Goal: Information Seeking & Learning: Learn about a topic

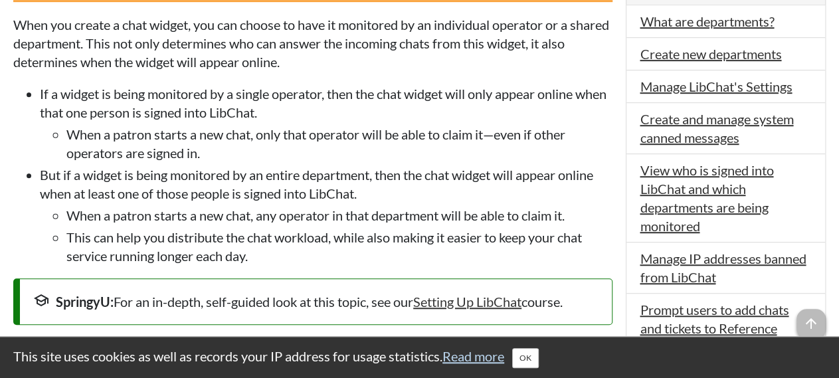
scroll to position [394, 0]
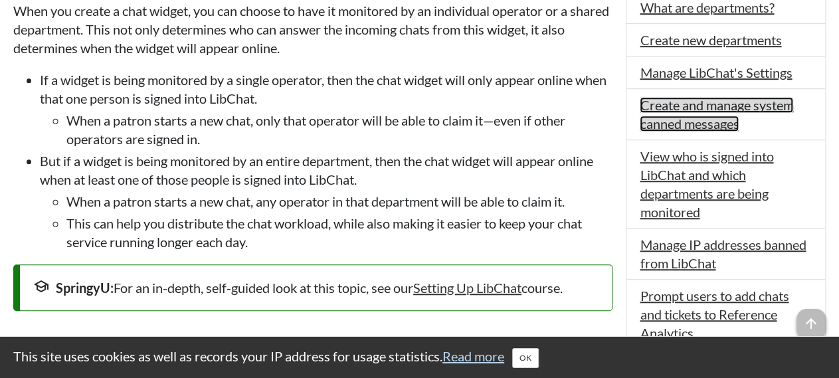
click at [723, 106] on link "Create and manage system canned messages" at bounding box center [716, 114] width 153 height 35
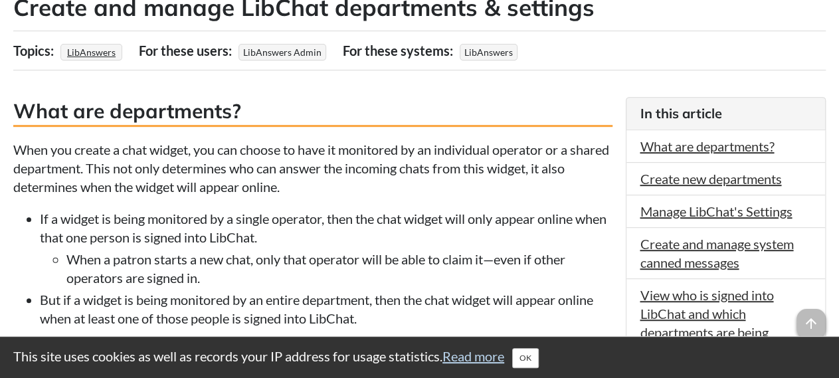
scroll to position [218, 0]
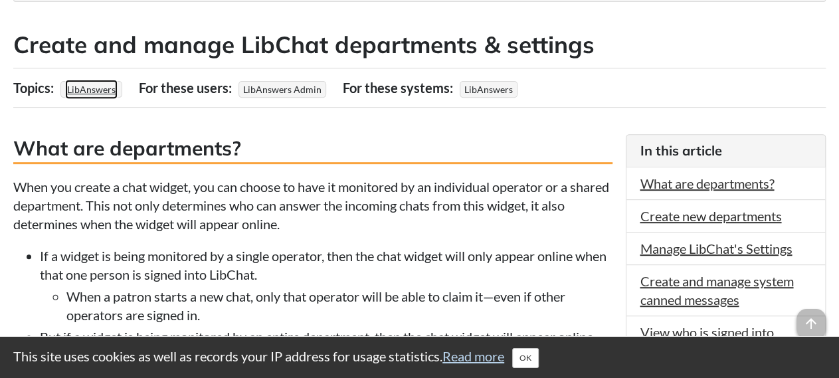
click at [103, 86] on link "LibAnswers" at bounding box center [91, 89] width 52 height 19
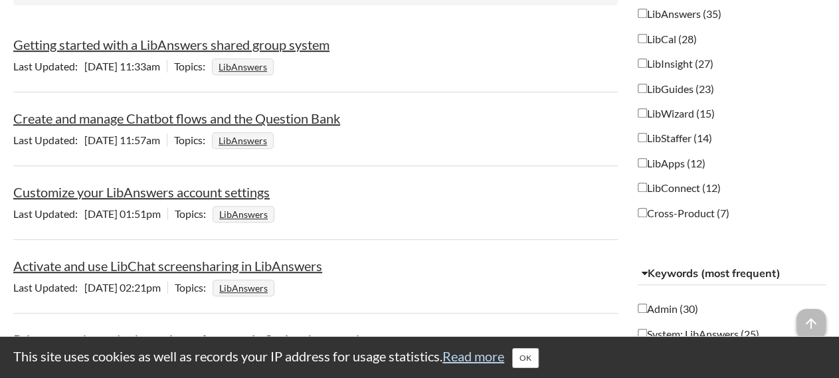
scroll to position [357, 0]
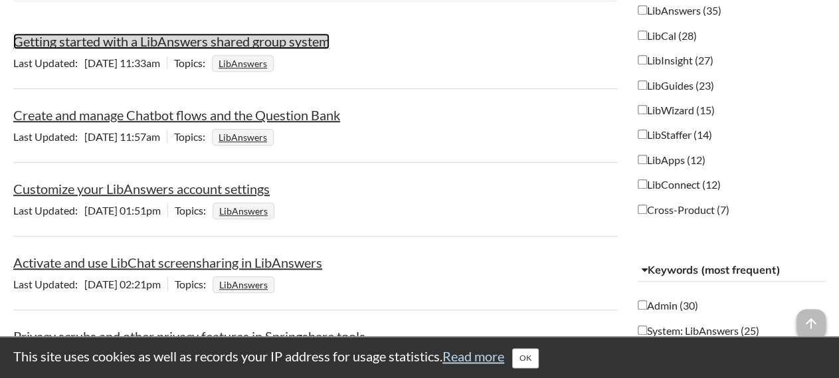
click at [234, 46] on link "Getting started with a LibAnswers shared group system" at bounding box center [171, 41] width 316 height 16
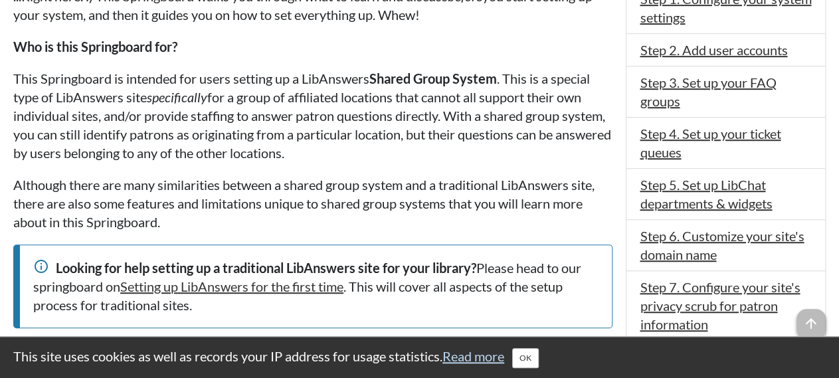
scroll to position [414, 0]
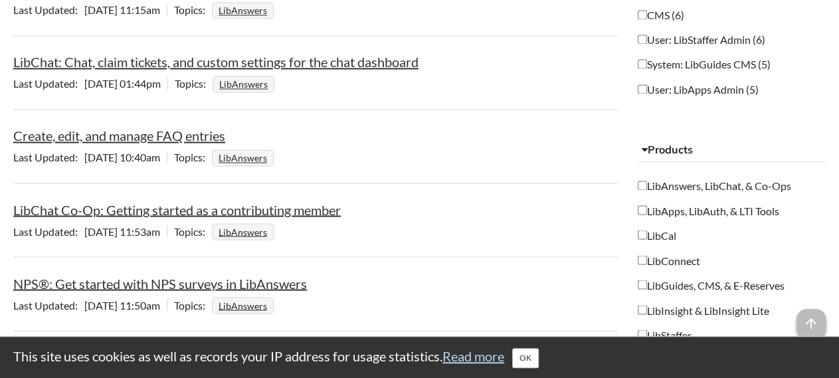
scroll to position [1064, 0]
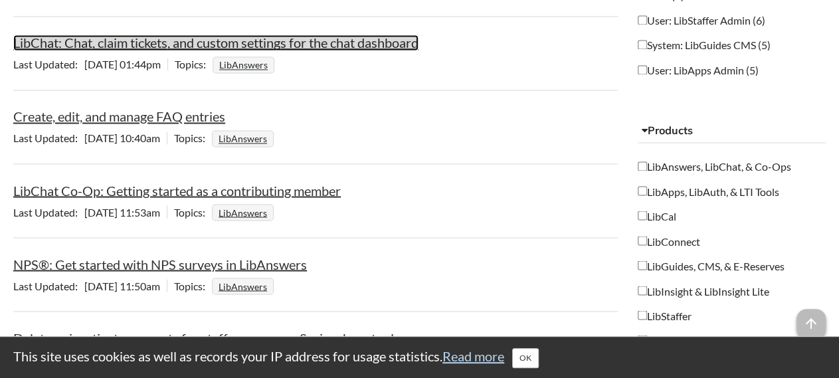
click at [216, 35] on link "LibChat: Chat, claim tickets, and custom settings for the chat dashboard" at bounding box center [215, 43] width 405 height 16
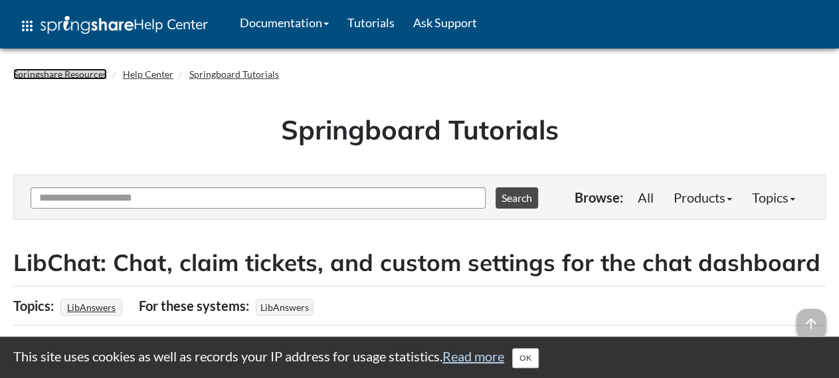
click at [92, 75] on link "Springshare Resources" at bounding box center [60, 73] width 94 height 11
